Goal: Obtain resource: Obtain resource

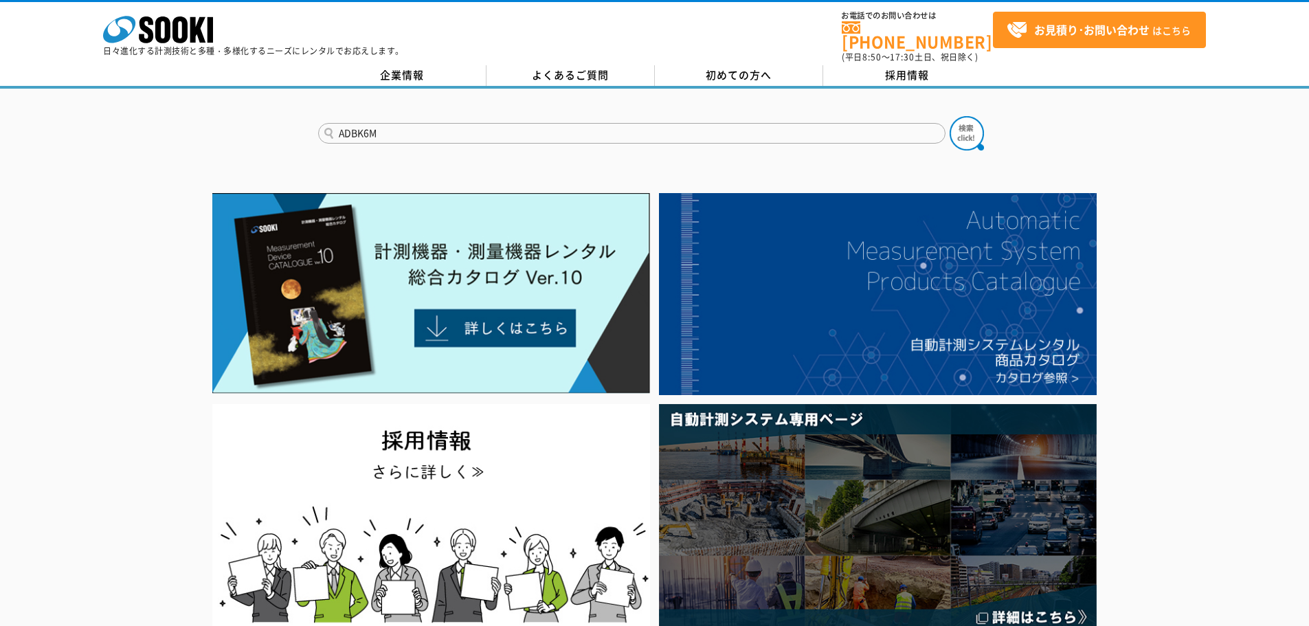
type input "ADBK6M"
click at [950, 116] on button at bounding box center [967, 133] width 34 height 34
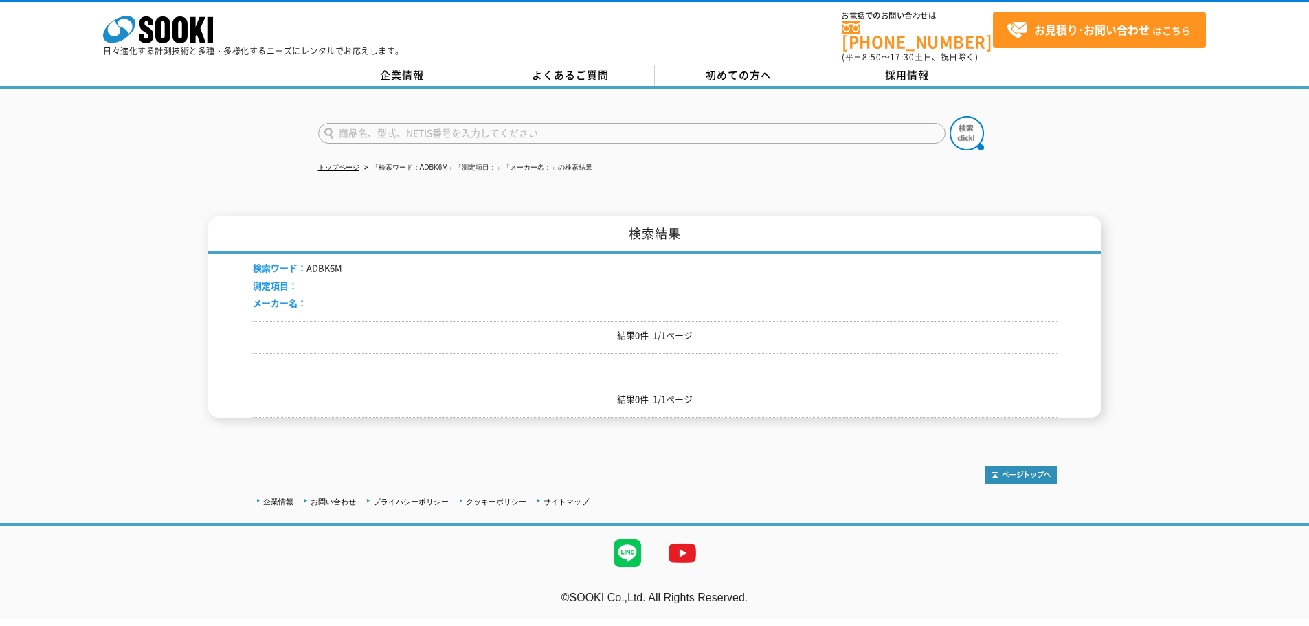
click at [379, 130] on input "text" at bounding box center [631, 133] width 627 height 21
type input "ADBK"
click at [950, 116] on button at bounding box center [967, 133] width 34 height 34
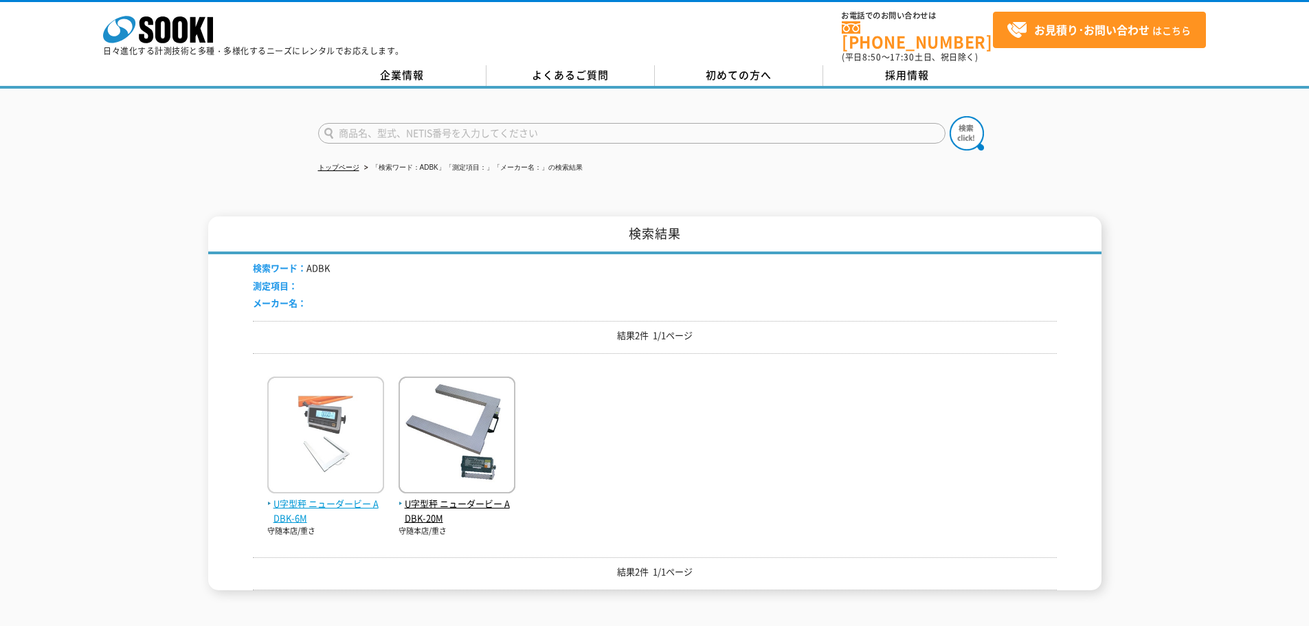
click at [338, 449] on img at bounding box center [325, 437] width 117 height 120
click at [336, 497] on span "U字型秤 ニューダービー ADBK-6M" at bounding box center [325, 511] width 117 height 29
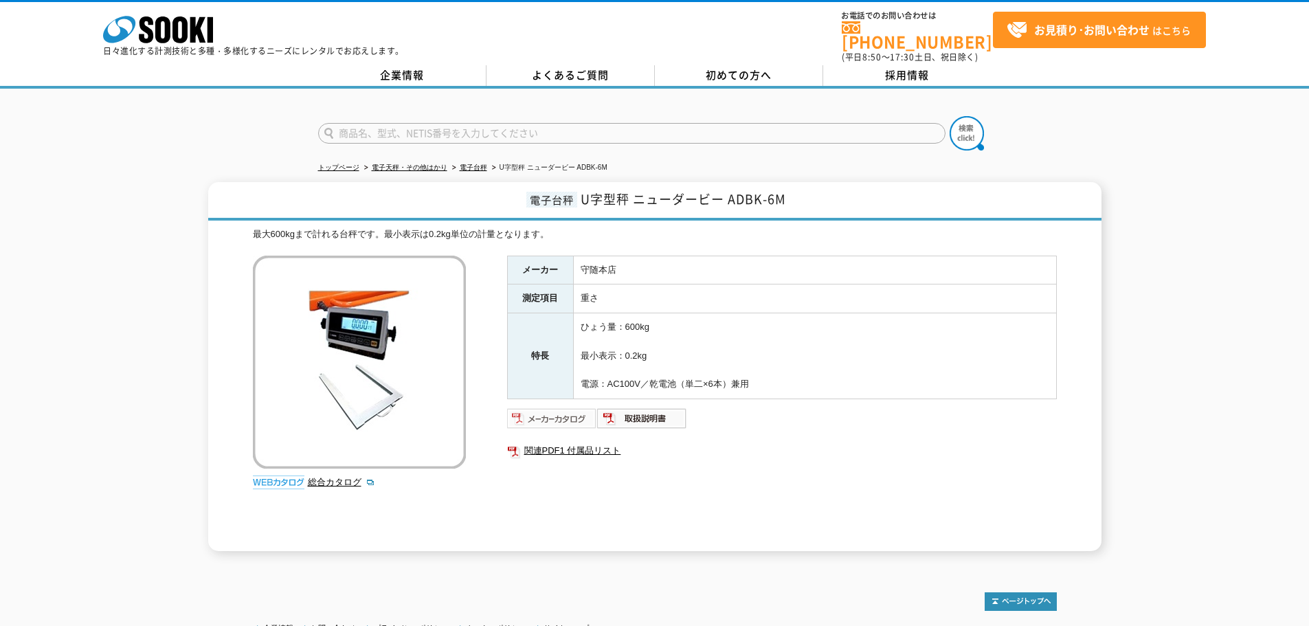
click at [553, 410] on img at bounding box center [552, 418] width 90 height 22
click at [440, 125] on input "text" at bounding box center [631, 133] width 627 height 21
type input "商品名、型式、NETIS番号を入力してください"
click at [570, 442] on link "関連PDF1 付属品リスト" at bounding box center [782, 451] width 550 height 18
